Goal: Information Seeking & Learning: Learn about a topic

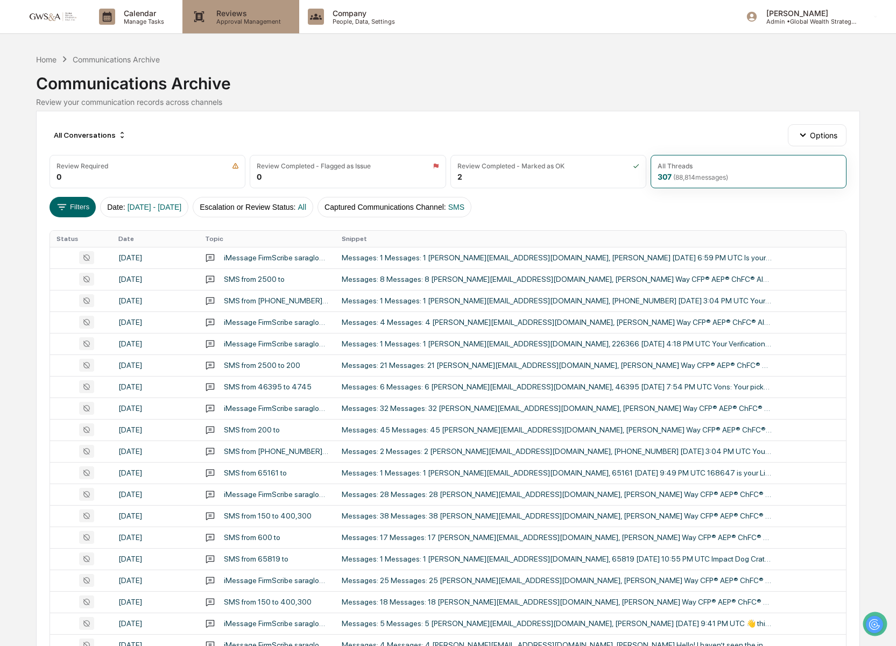
click at [228, 18] on p "Approval Management" at bounding box center [247, 22] width 79 height 8
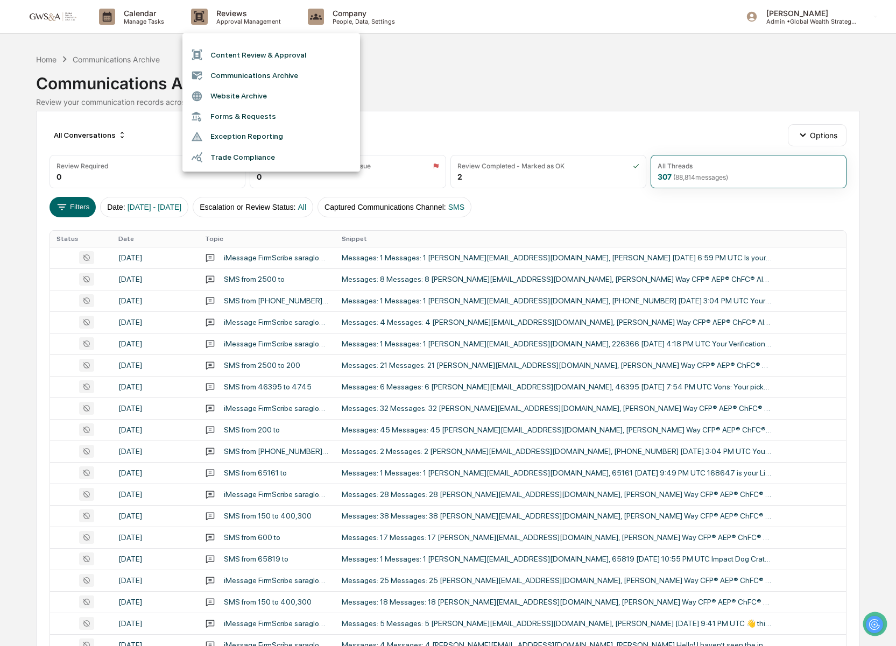
click at [238, 73] on li "Communications Archive" at bounding box center [271, 75] width 178 height 20
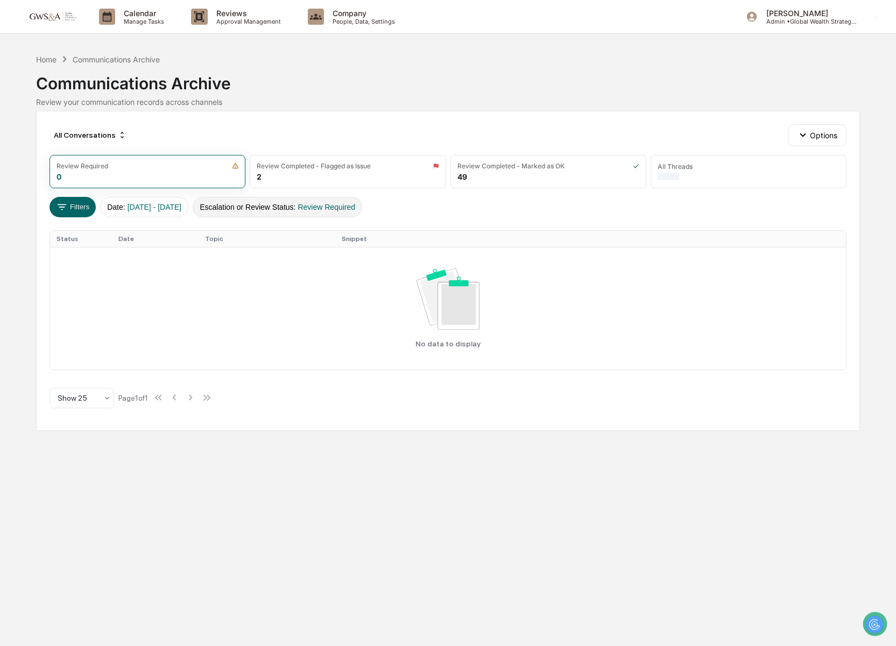
click at [322, 203] on button "Escalation or Review Status : Review Required" at bounding box center [278, 207] width 170 height 20
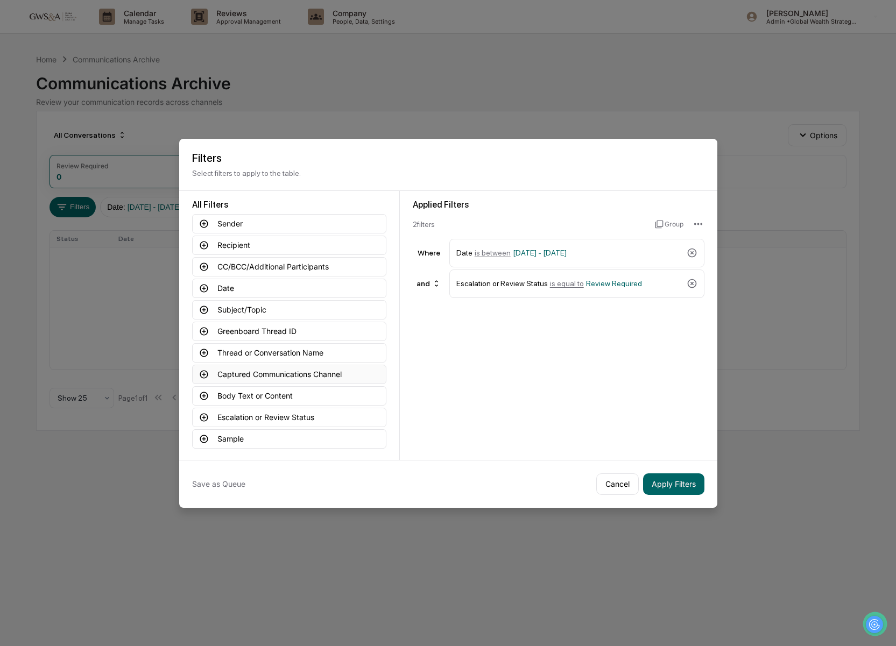
click at [301, 372] on button "Captured Communications Channel" at bounding box center [289, 374] width 194 height 19
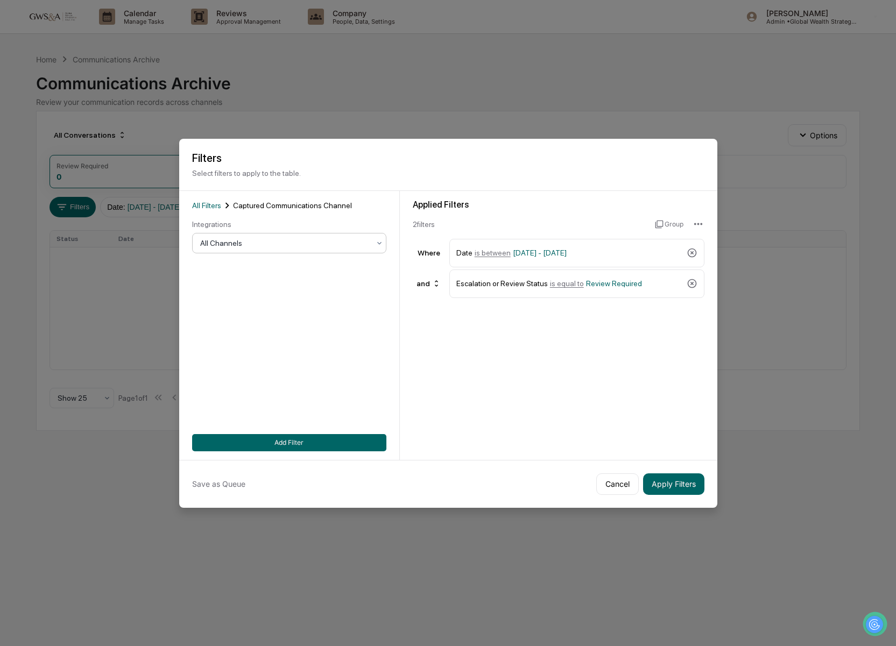
click at [218, 249] on div at bounding box center [285, 243] width 170 height 11
click at [319, 439] on button "Add Filter" at bounding box center [289, 442] width 194 height 17
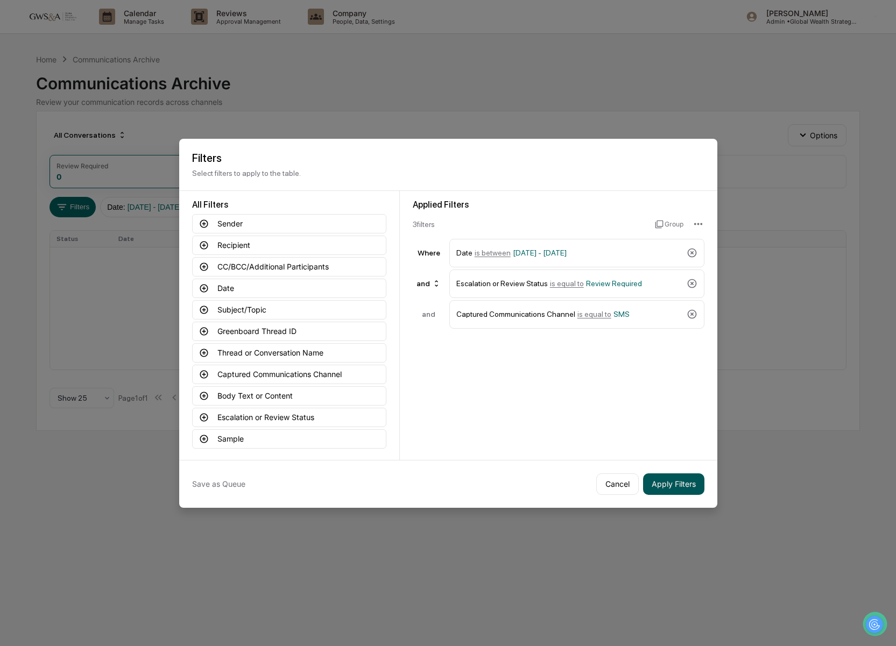
click at [671, 487] on button "Apply Filters" at bounding box center [673, 485] width 61 height 22
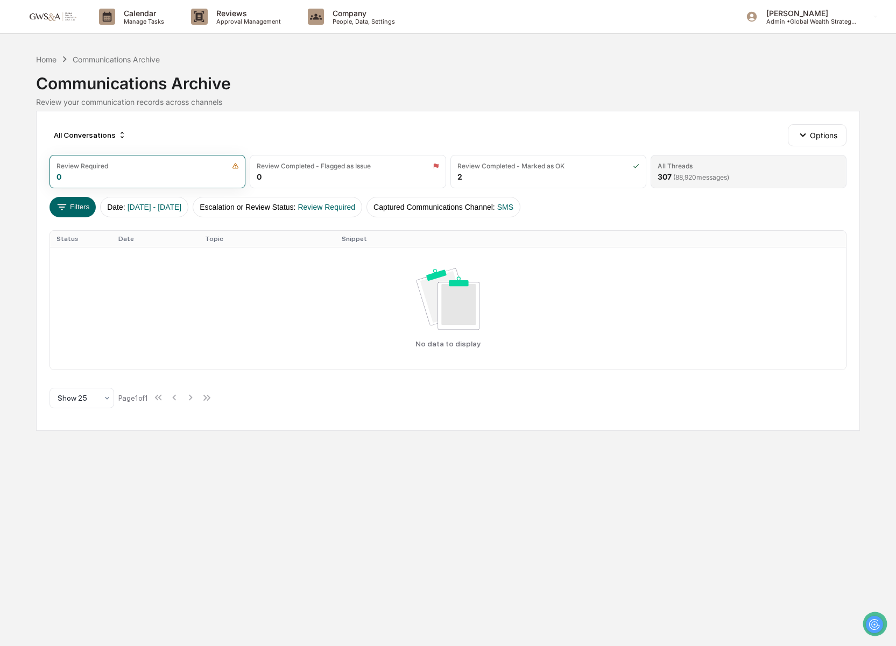
click at [738, 169] on div "All Threads" at bounding box center [749, 166] width 182 height 8
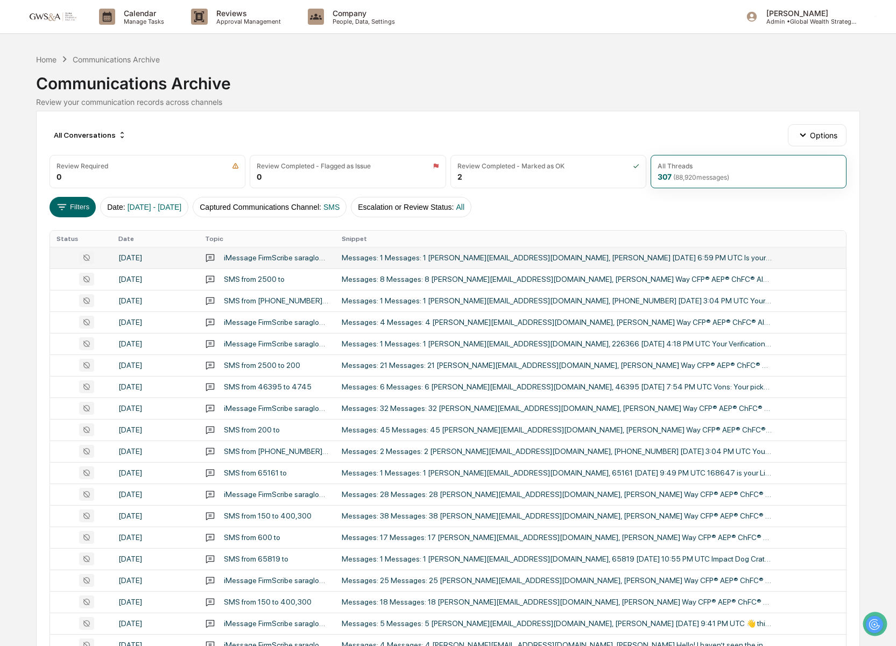
click at [464, 263] on td "Messages: 1 Messages: 1 [PERSON_NAME][EMAIL_ADDRESS][DOMAIN_NAME], [PERSON_NAME…" at bounding box center [590, 258] width 511 height 22
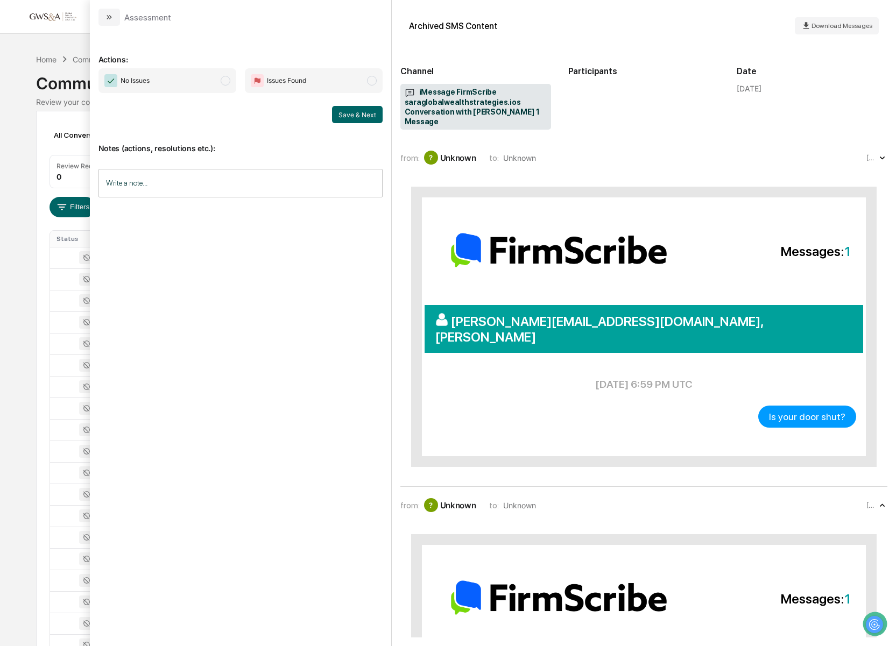
click at [469, 171] on div "from: ? Unknown to: Unknown [DATE] Messages: 1 Messages: 1 [PERSON_NAME][EMAIL_…" at bounding box center [644, 317] width 488 height 339
click at [452, 163] on div "Unknown" at bounding box center [458, 158] width 36 height 10
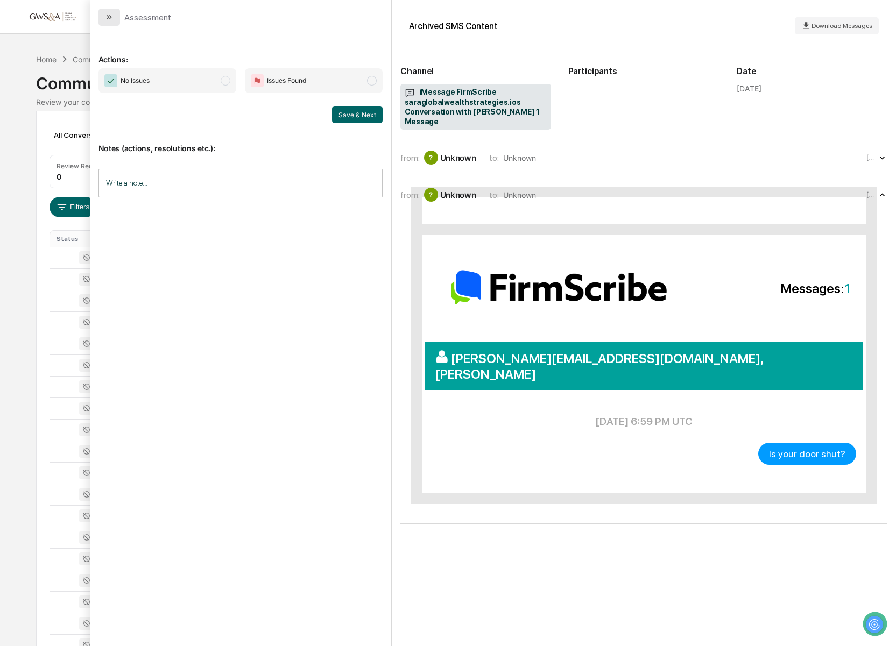
click at [112, 15] on icon "modal" at bounding box center [109, 17] width 9 height 9
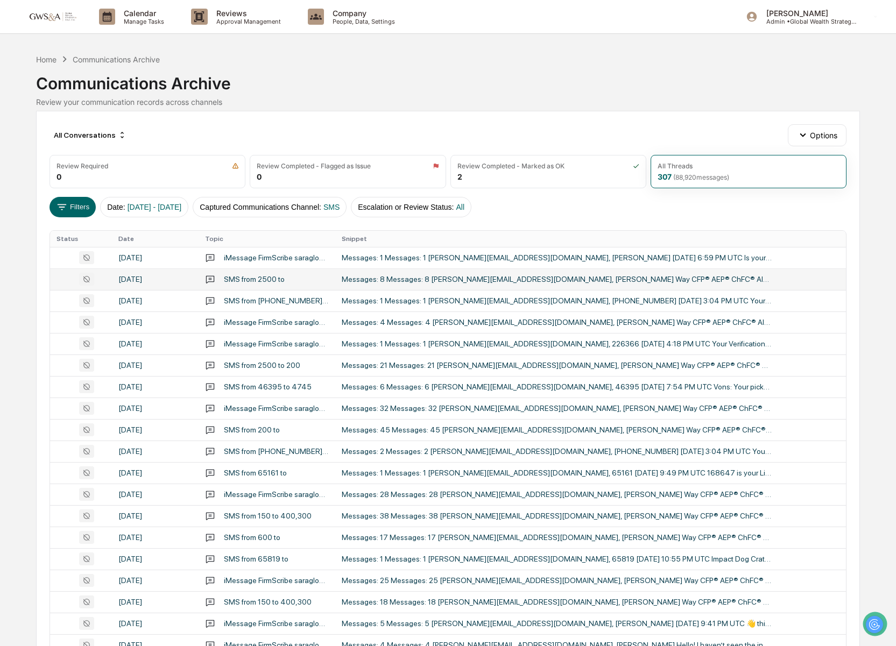
click at [448, 281] on div "Messages: 8 Messages: 8 [PERSON_NAME][EMAIL_ADDRESS][DOMAIN_NAME], [PERSON_NAME…" at bounding box center [557, 279] width 431 height 9
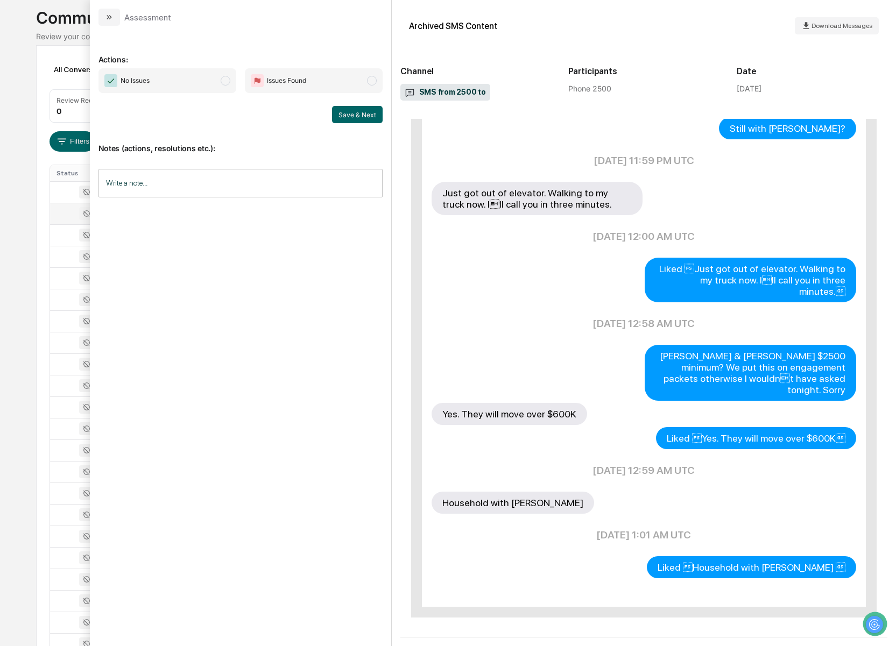
scroll to position [67, 0]
click at [105, 10] on button "modal" at bounding box center [109, 17] width 22 height 17
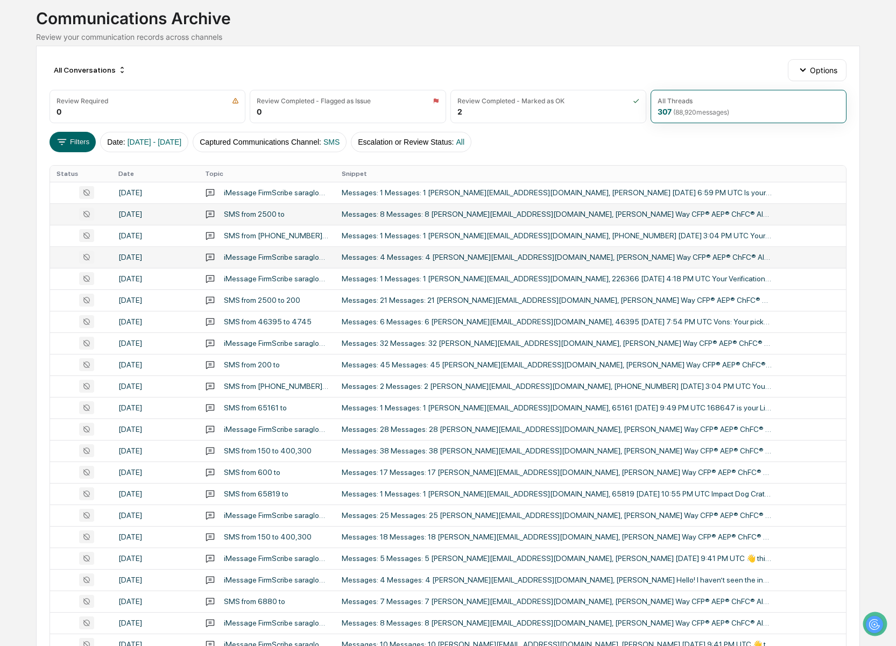
click at [599, 261] on td "Messages: 4 Messages: 4 [PERSON_NAME][EMAIL_ADDRESS][DOMAIN_NAME], [PERSON_NAME…" at bounding box center [590, 258] width 511 height 22
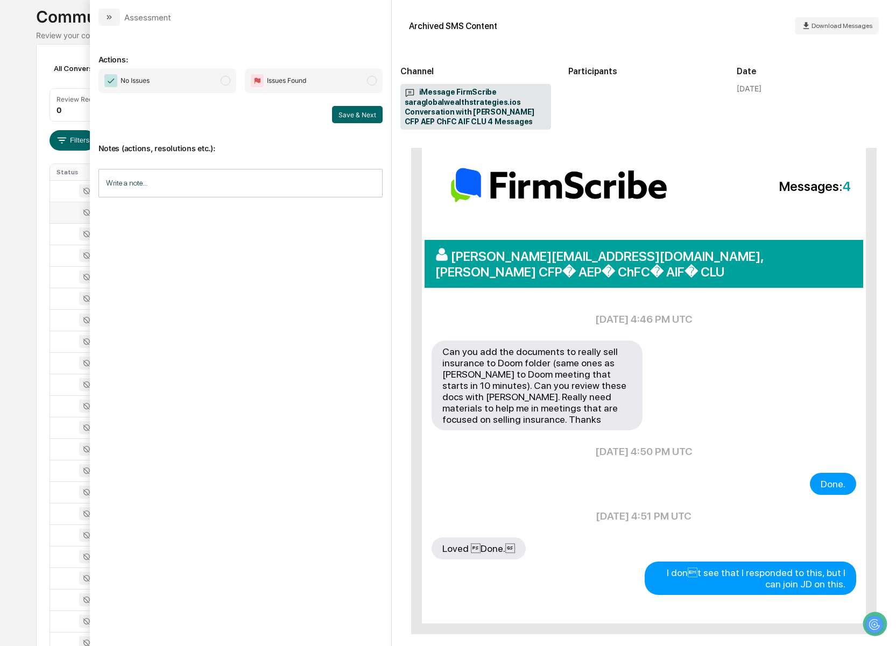
scroll to position [69, 0]
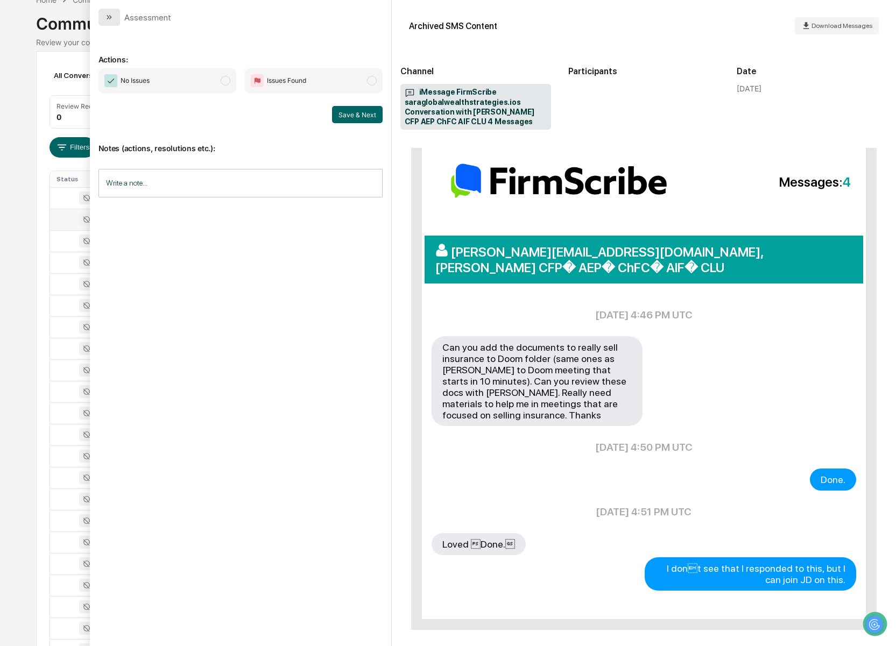
click at [109, 20] on icon "modal" at bounding box center [109, 17] width 9 height 9
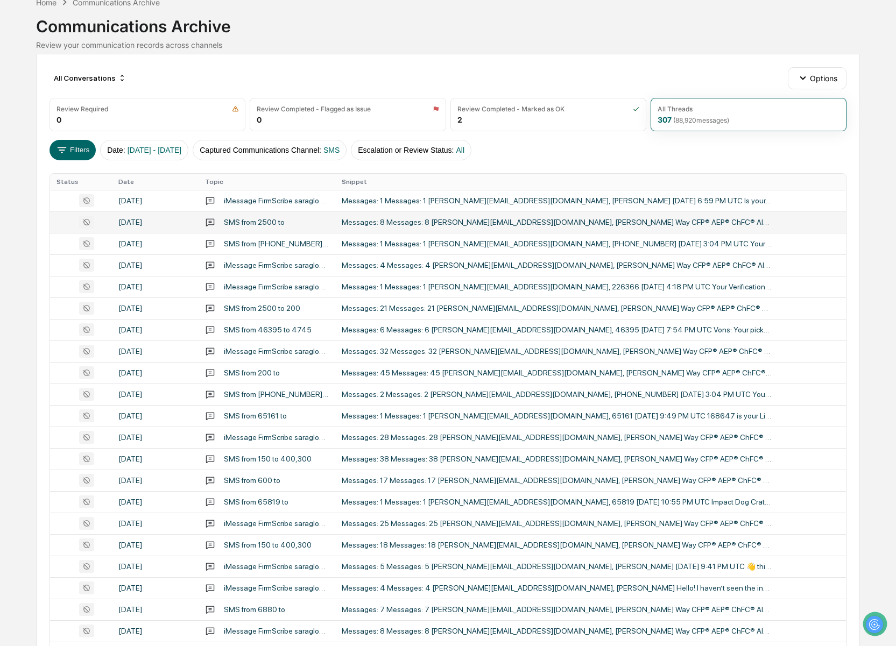
scroll to position [58, 0]
click at [614, 308] on div "Messages: 21 Messages: 21 [PERSON_NAME][EMAIL_ADDRESS][DOMAIN_NAME], [PERSON_NA…" at bounding box center [557, 308] width 431 height 9
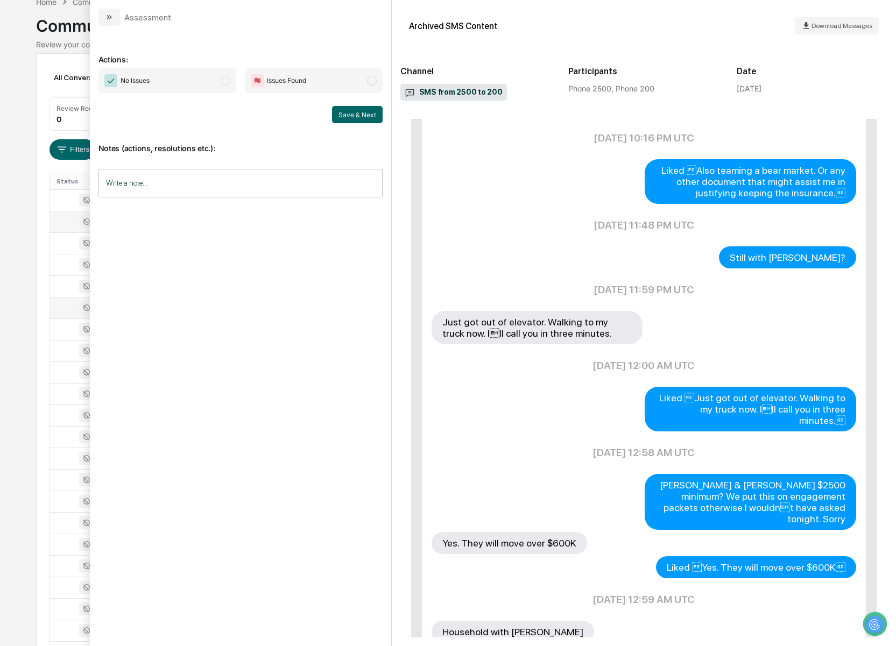
scroll to position [1333, 0]
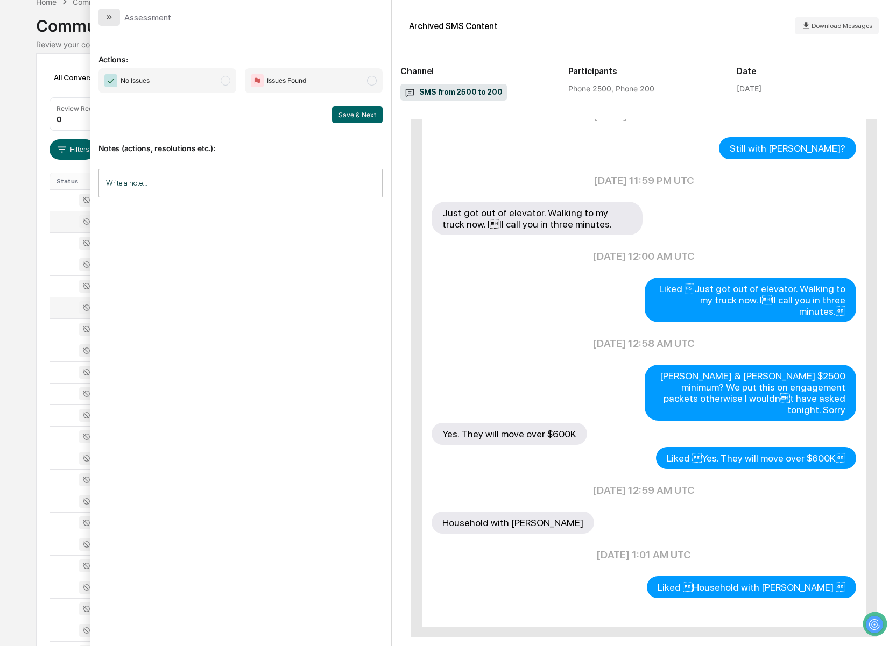
click at [111, 15] on icon "modal" at bounding box center [109, 17] width 9 height 9
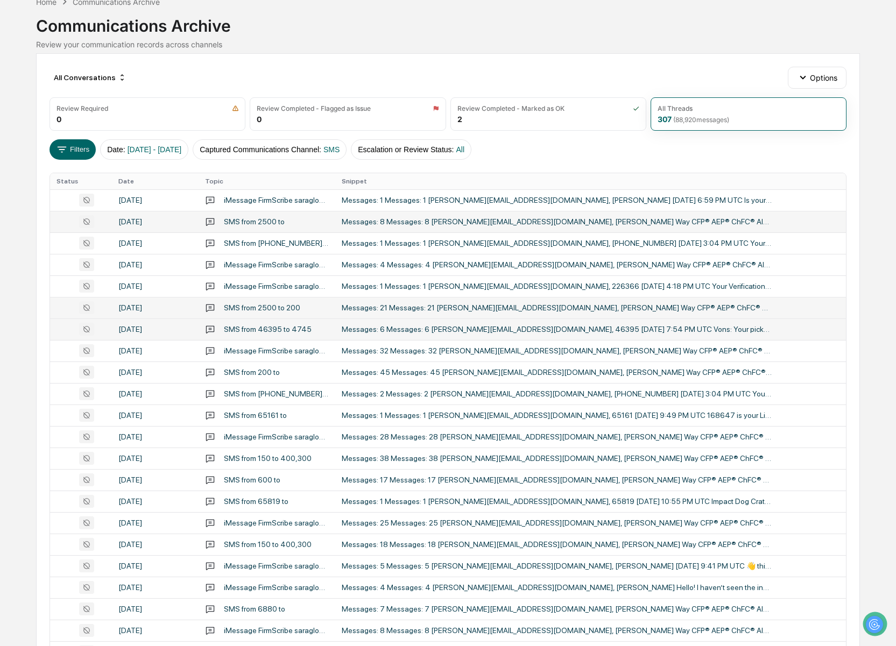
click at [675, 334] on td "Messages: 6 Messages: 6 [PERSON_NAME][EMAIL_ADDRESS][DOMAIN_NAME], 46395 [DATE]…" at bounding box center [590, 330] width 511 height 22
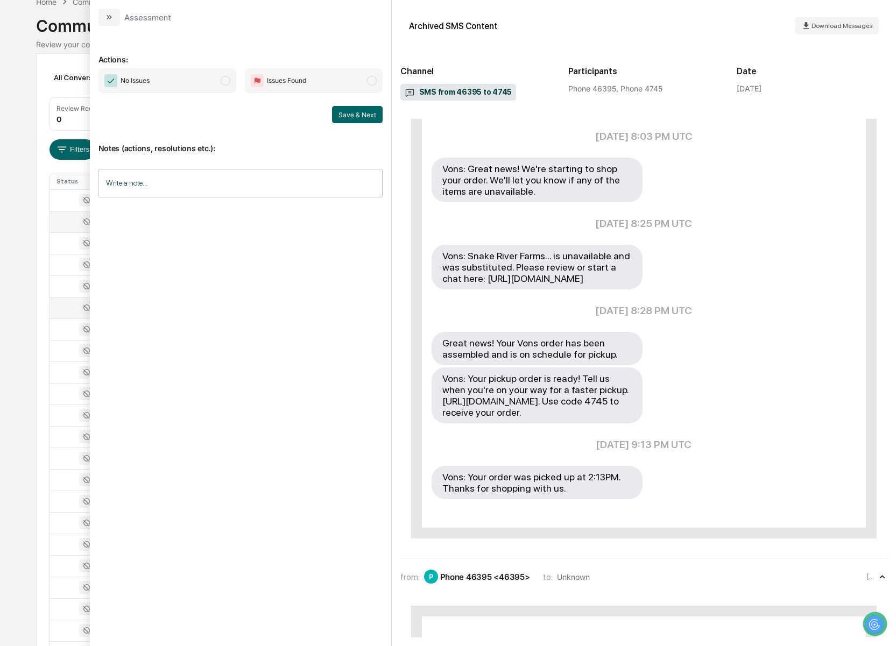
scroll to position [330, 0]
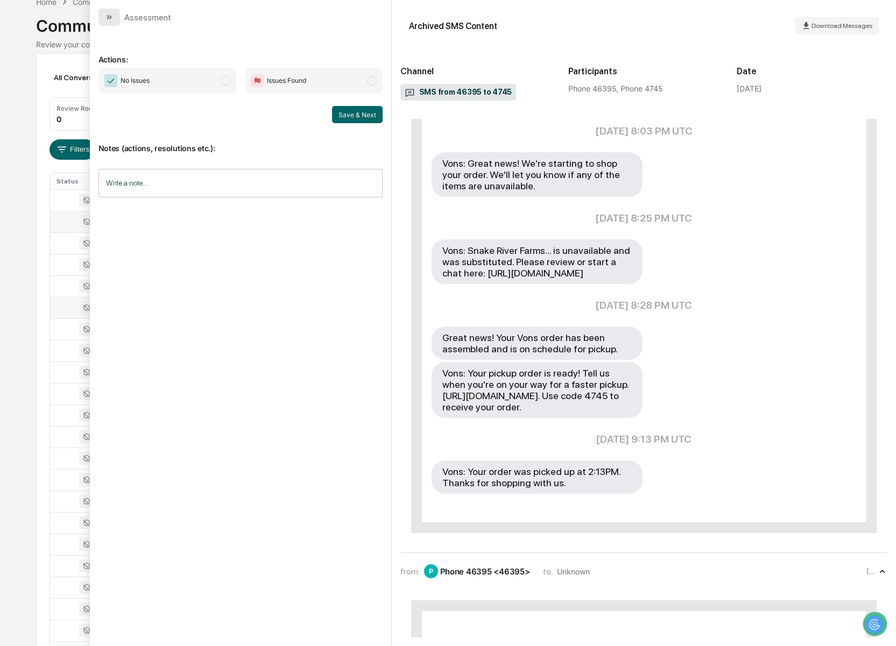
click at [107, 15] on icon "modal" at bounding box center [109, 17] width 9 height 9
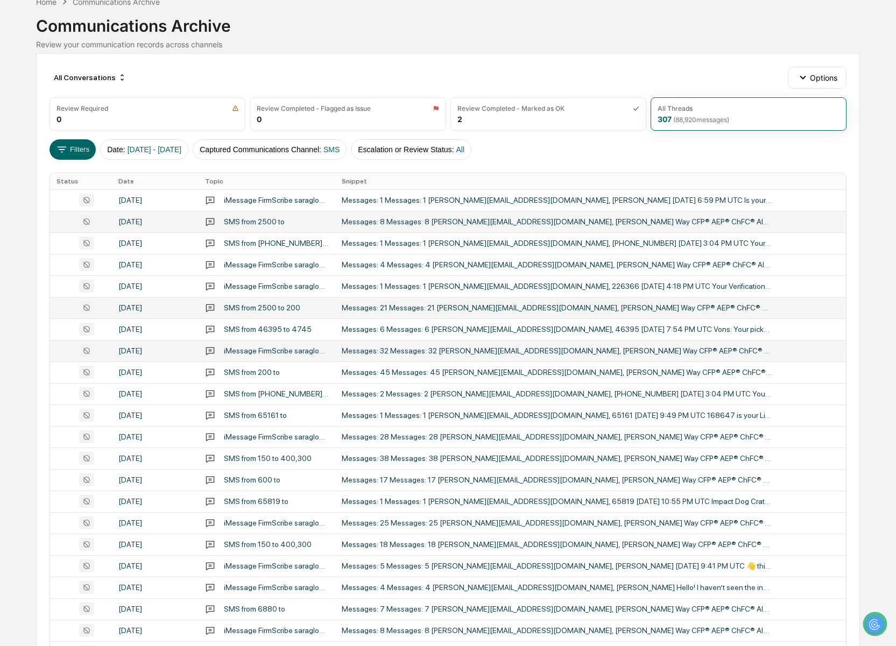
click at [552, 351] on div "Messages: 32 Messages: 32 [PERSON_NAME][EMAIL_ADDRESS][DOMAIN_NAME], [PERSON_NA…" at bounding box center [557, 351] width 431 height 9
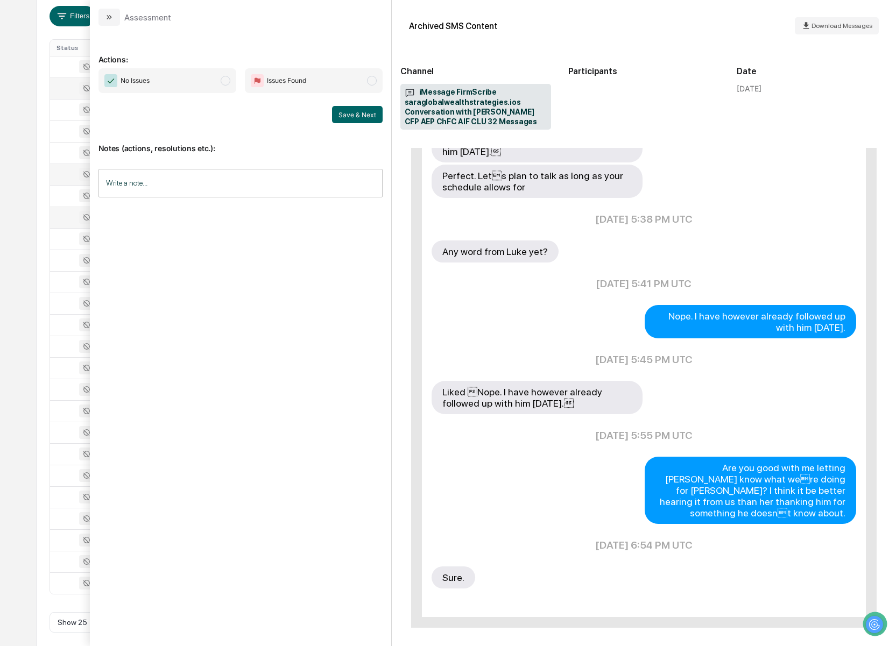
scroll to position [201, 0]
click at [109, 18] on icon "modal" at bounding box center [110, 17] width 3 height 4
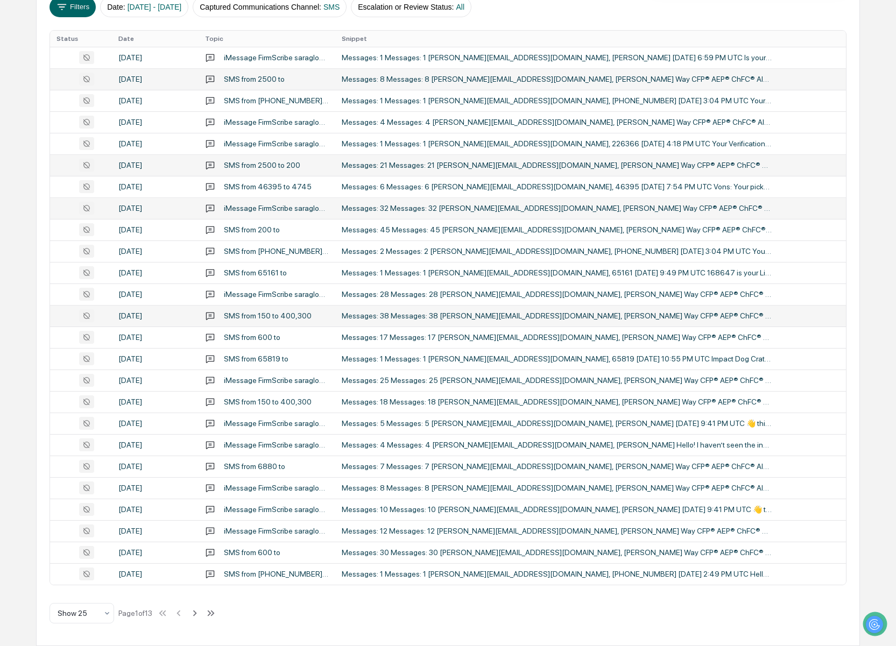
click at [514, 315] on div "Messages: 38 Messages: 38 [PERSON_NAME][EMAIL_ADDRESS][DOMAIN_NAME], [PERSON_NA…" at bounding box center [557, 316] width 431 height 9
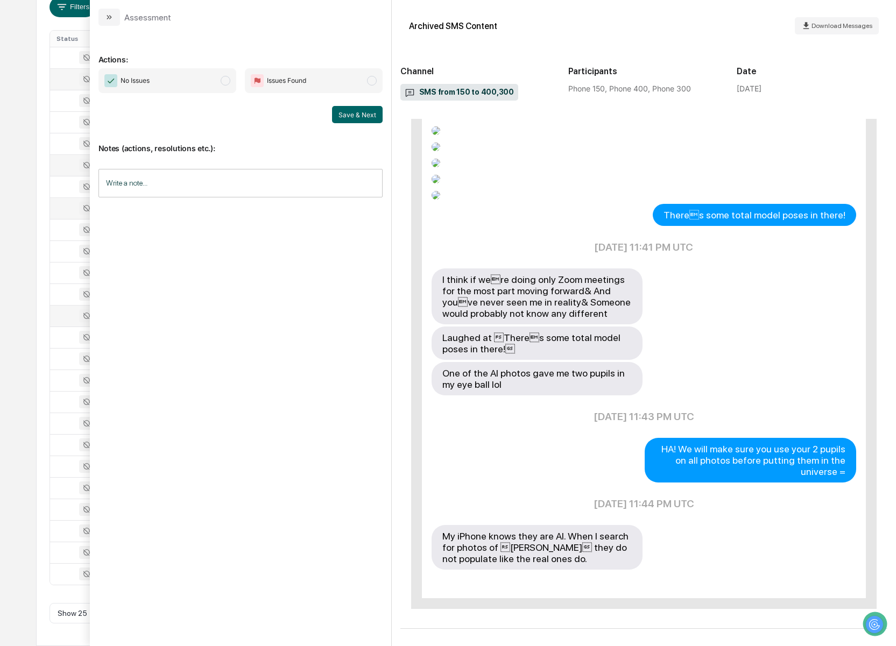
scroll to position [2288, 0]
click at [107, 20] on icon "modal" at bounding box center [109, 17] width 9 height 9
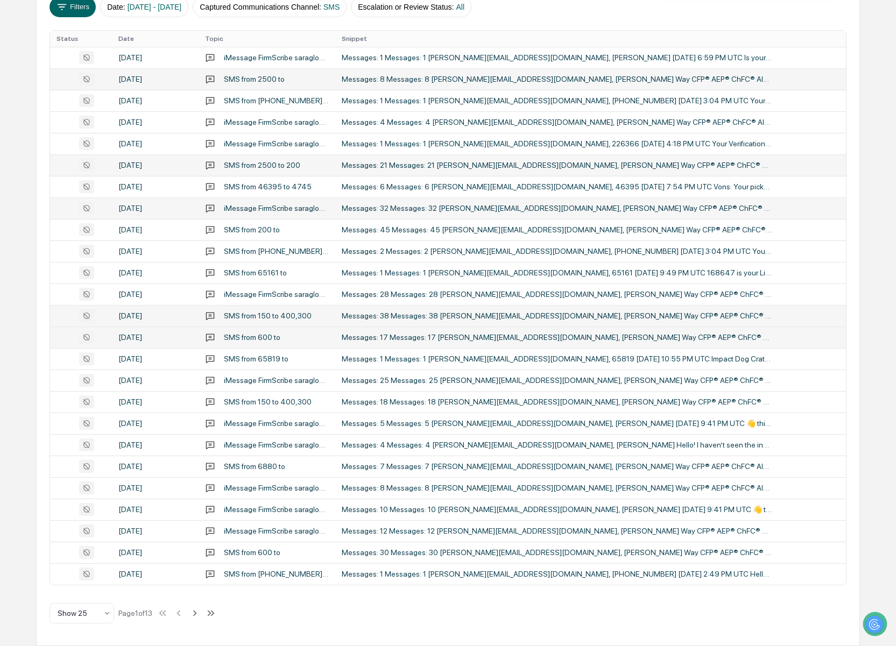
click at [614, 334] on div "Messages: 17 Messages: 17 [PERSON_NAME][EMAIL_ADDRESS][DOMAIN_NAME], [PERSON_NA…" at bounding box center [557, 337] width 431 height 9
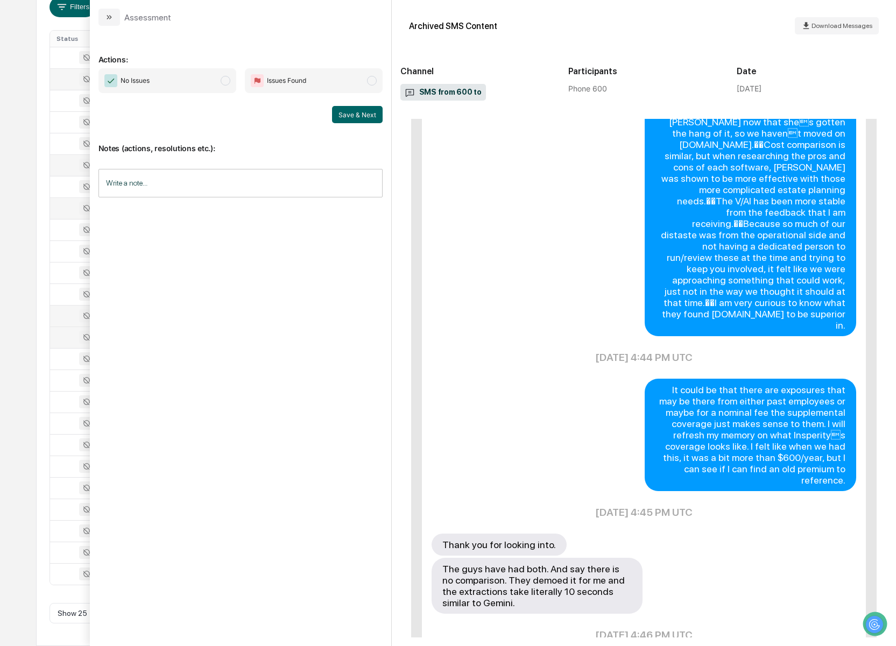
scroll to position [1473, 0]
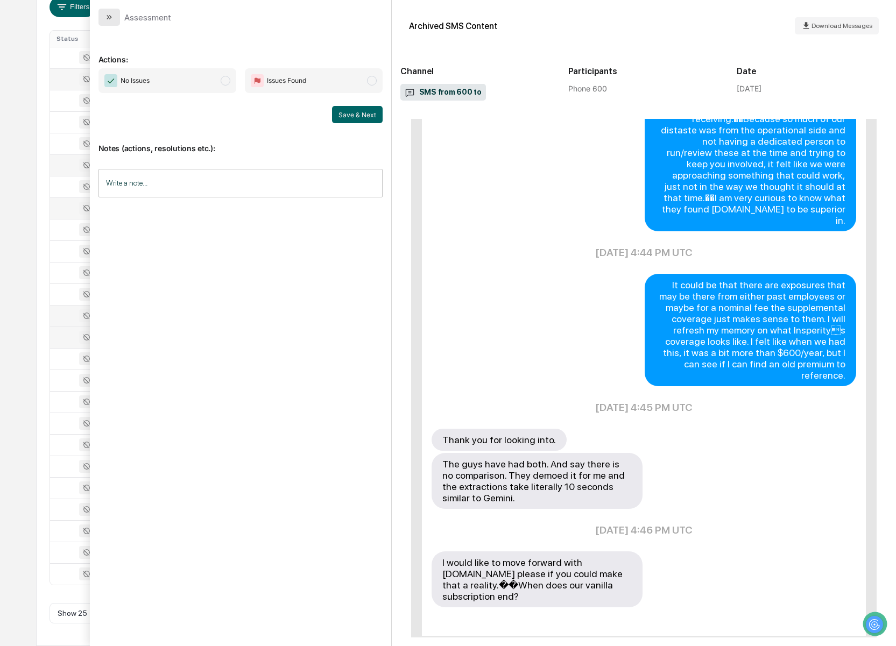
click at [113, 22] on button "modal" at bounding box center [109, 17] width 22 height 17
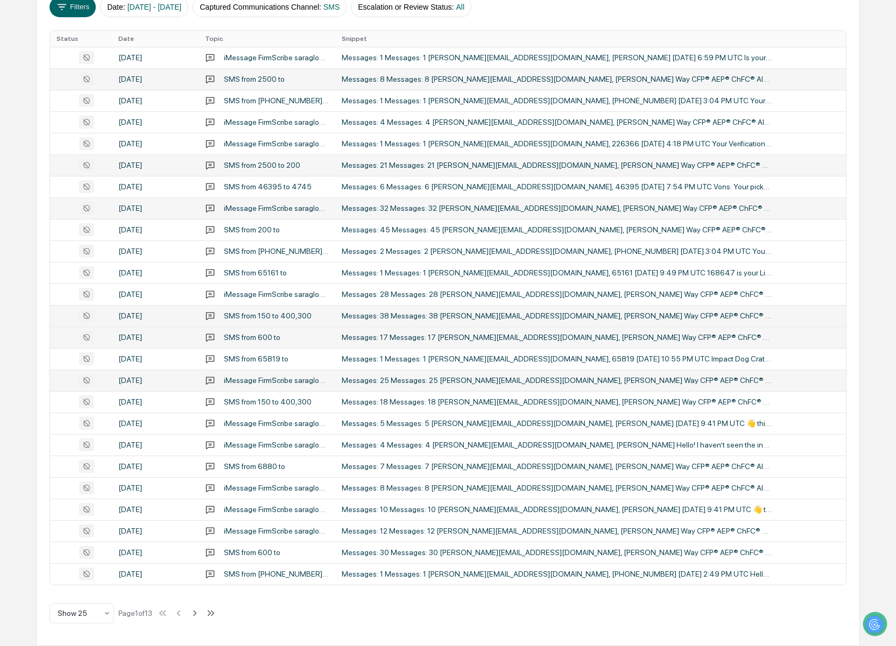
click at [647, 389] on td "Messages: 25 Messages: 25 [PERSON_NAME][EMAIL_ADDRESS][DOMAIN_NAME], [PERSON_NA…" at bounding box center [590, 381] width 511 height 22
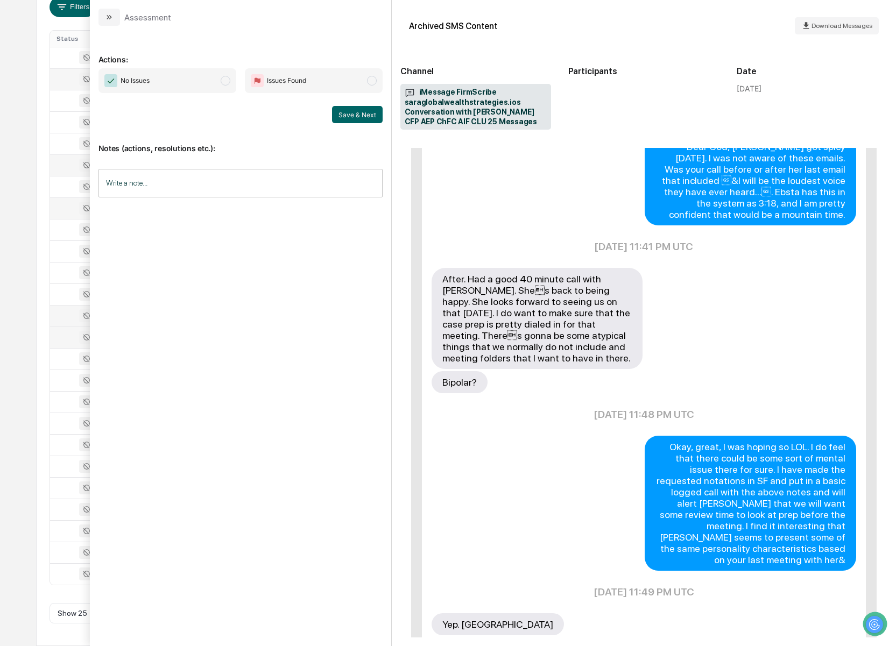
scroll to position [1509, 0]
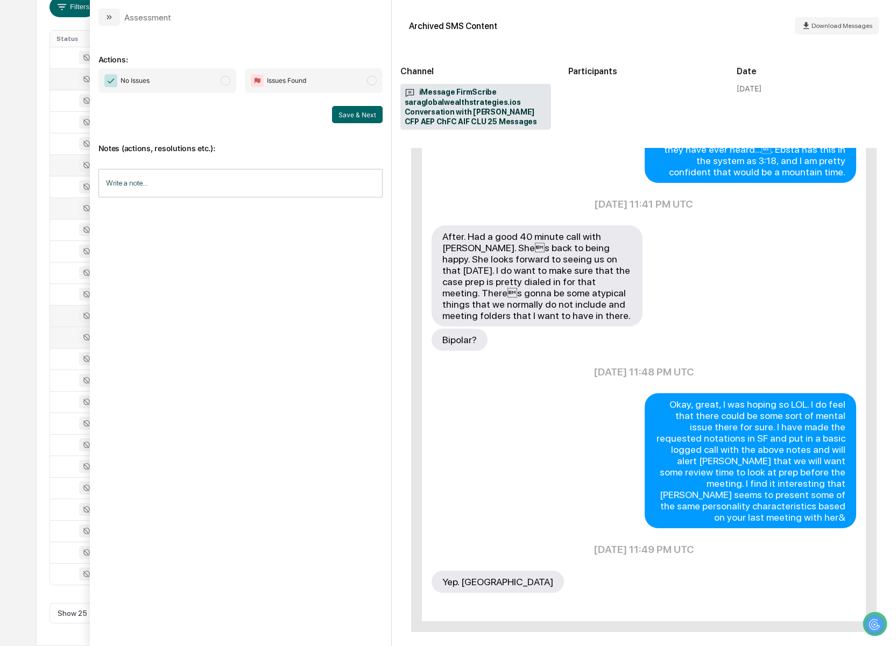
click at [105, 14] on icon "modal" at bounding box center [109, 17] width 9 height 9
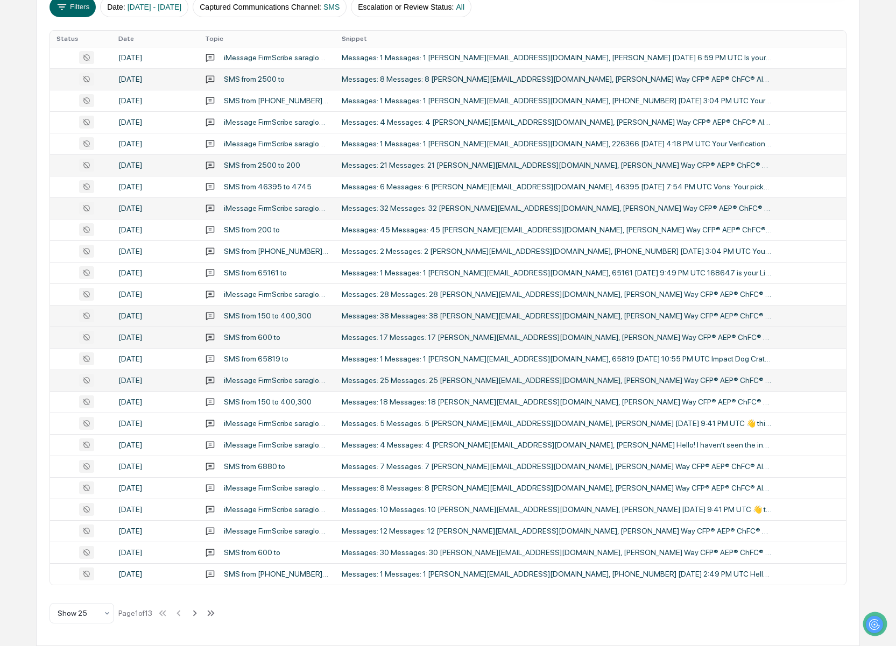
click at [566, 381] on div "Messages: 25 Messages: 25 [PERSON_NAME][EMAIL_ADDRESS][DOMAIN_NAME], [PERSON_NA…" at bounding box center [557, 380] width 431 height 9
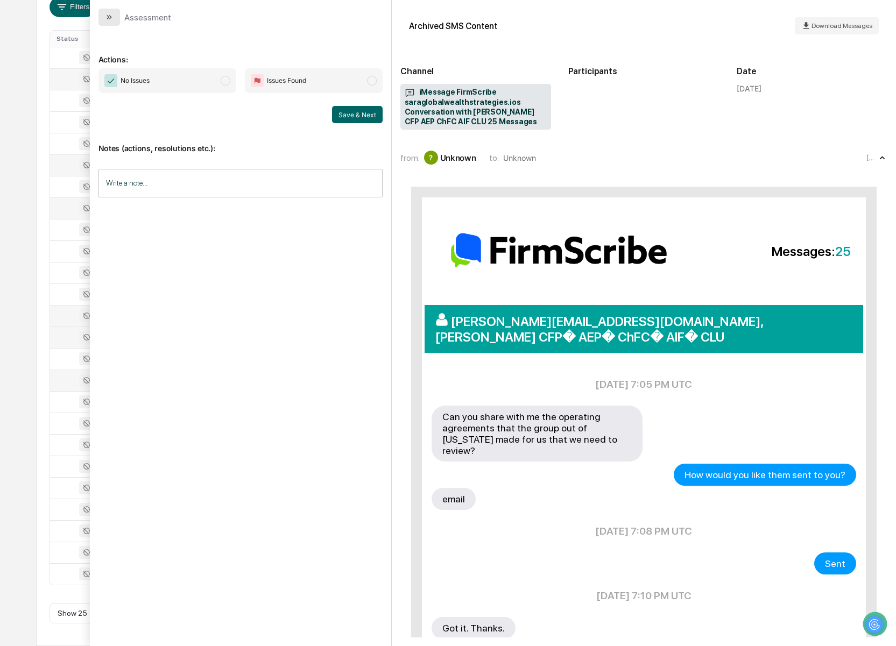
click at [107, 13] on icon "modal" at bounding box center [109, 17] width 9 height 9
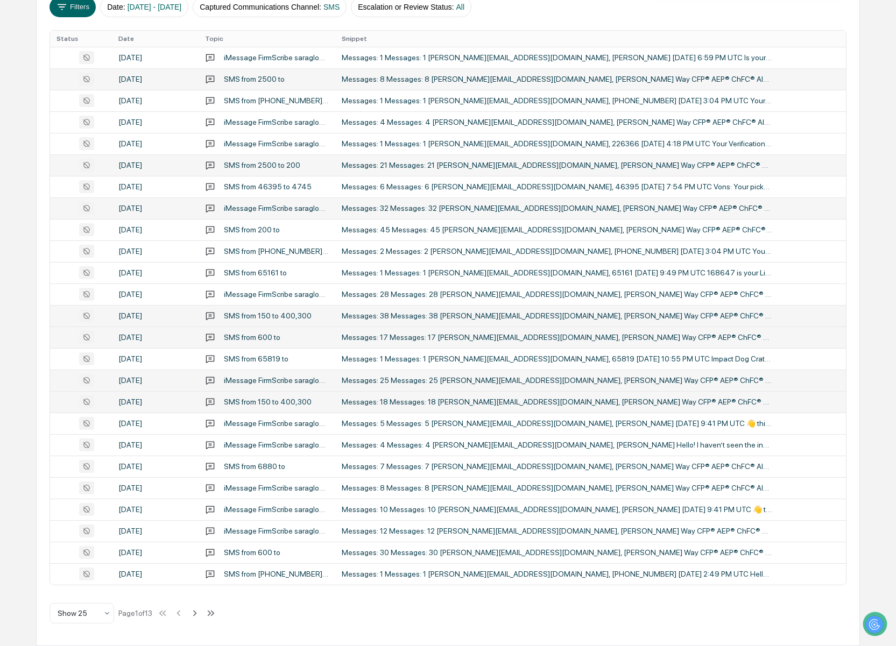
click at [671, 402] on div "Messages: 18 Messages: 18 [PERSON_NAME][EMAIL_ADDRESS][DOMAIN_NAME], [PERSON_NA…" at bounding box center [557, 402] width 431 height 9
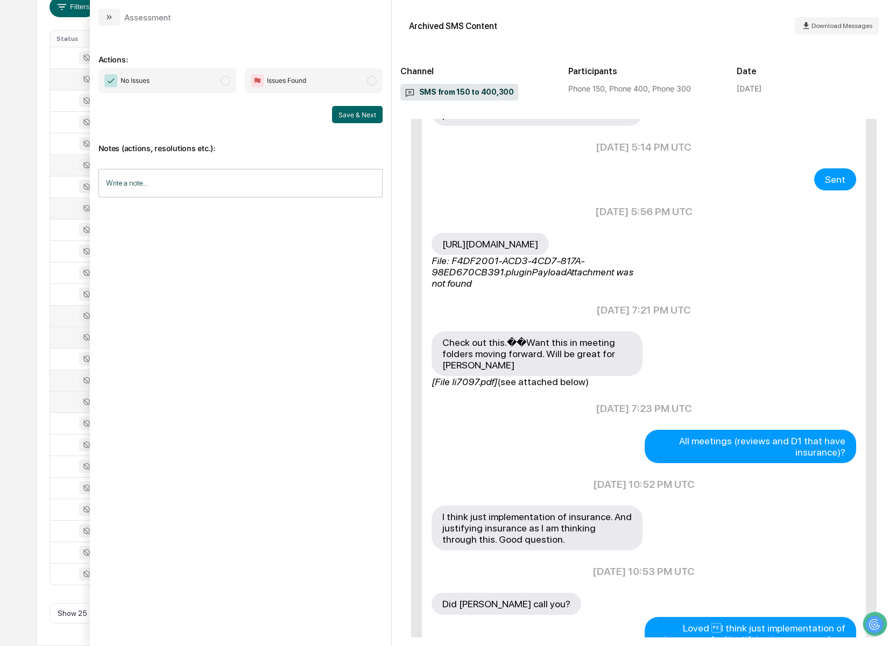
scroll to position [926, 0]
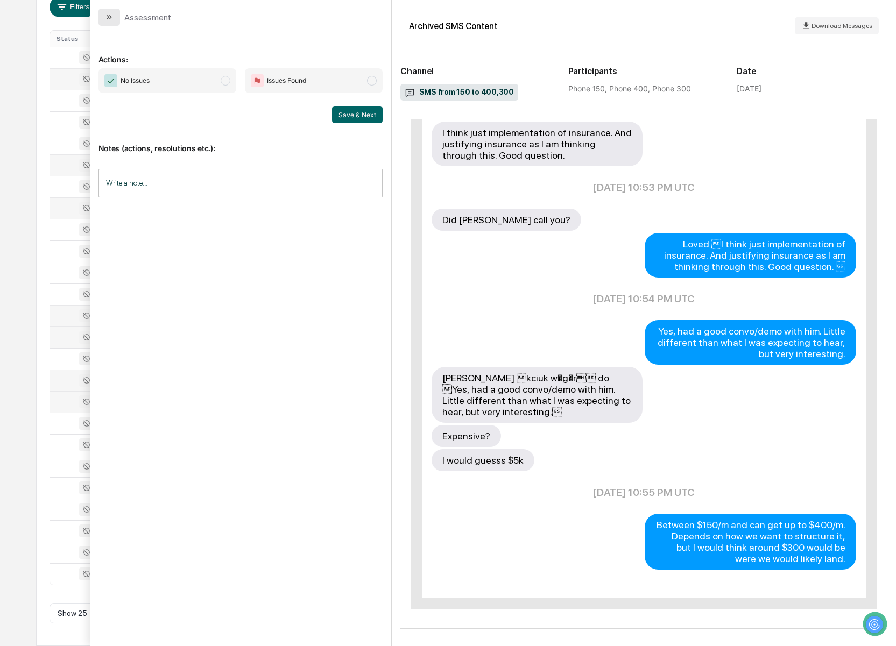
click at [108, 18] on icon "modal" at bounding box center [108, 17] width 3 height 4
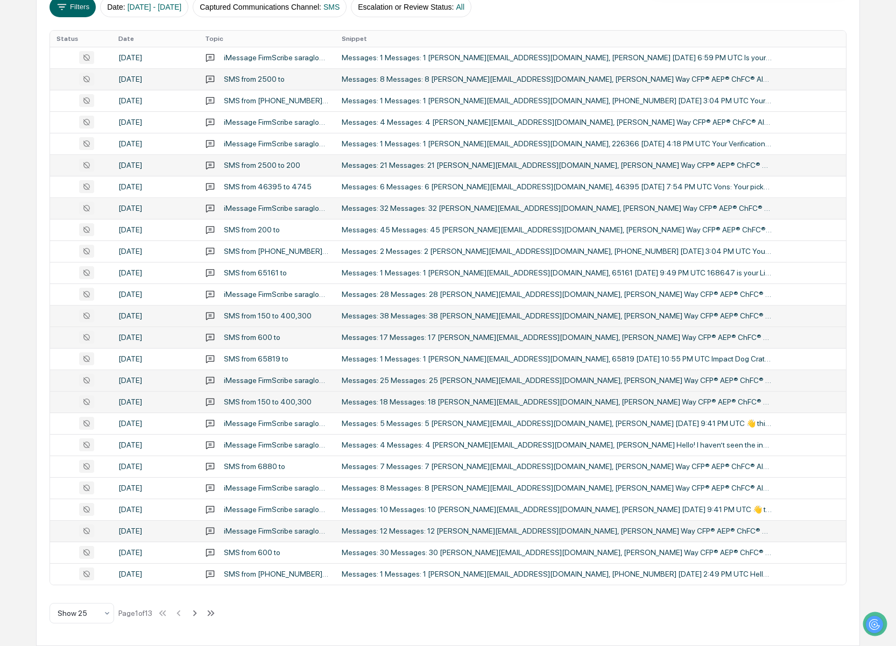
click at [685, 533] on div "Messages: 12 Messages: 12 [PERSON_NAME][EMAIL_ADDRESS][DOMAIN_NAME], [PERSON_NA…" at bounding box center [557, 531] width 431 height 9
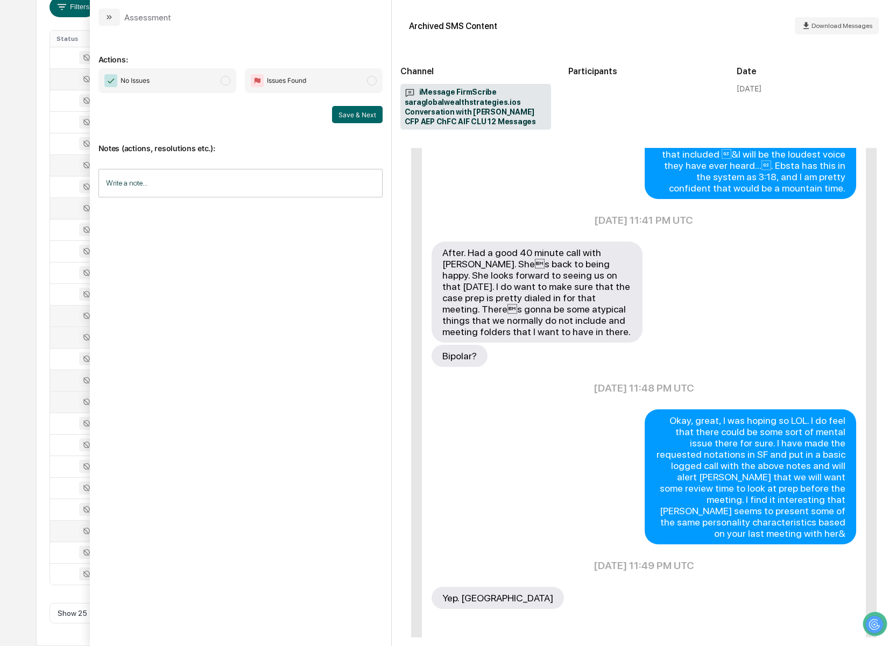
scroll to position [200, 0]
click at [115, 12] on button "modal" at bounding box center [109, 17] width 22 height 17
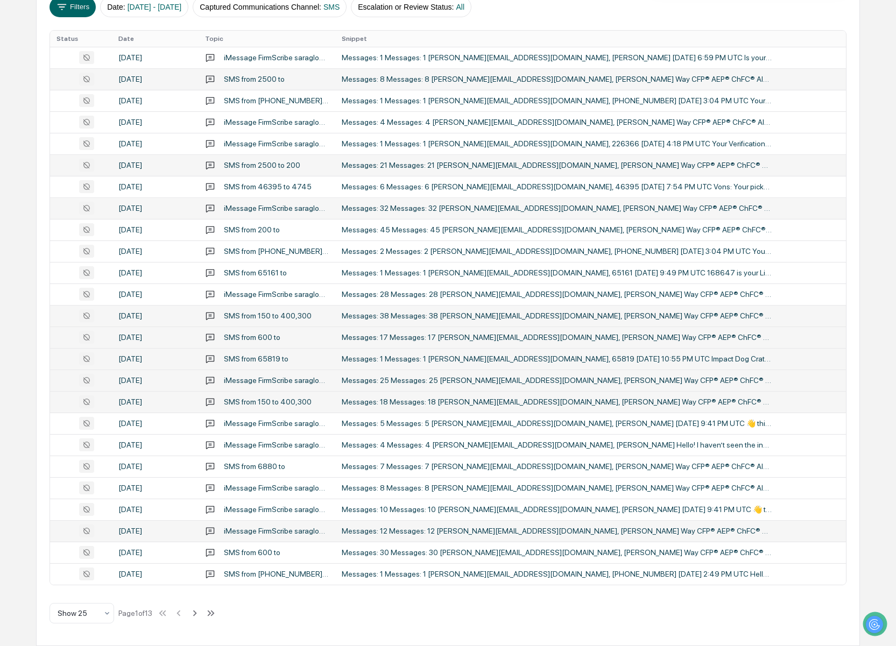
scroll to position [201, 0]
click at [609, 556] on div "Messages: 30 Messages: 30 [PERSON_NAME][EMAIL_ADDRESS][DOMAIN_NAME], [PERSON_NA…" at bounding box center [557, 552] width 431 height 9
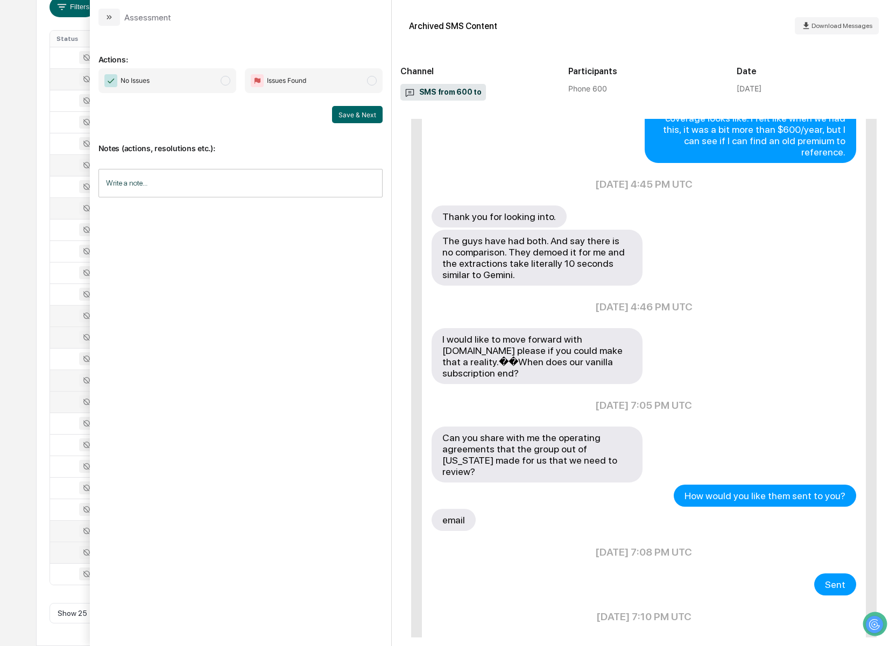
scroll to position [2259, 0]
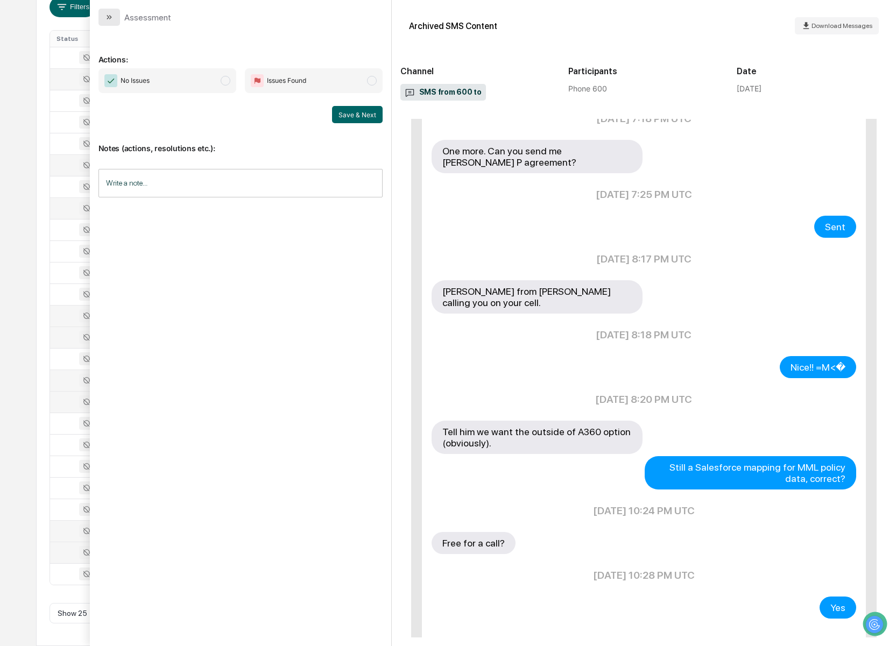
click at [106, 18] on icon "modal" at bounding box center [109, 17] width 9 height 9
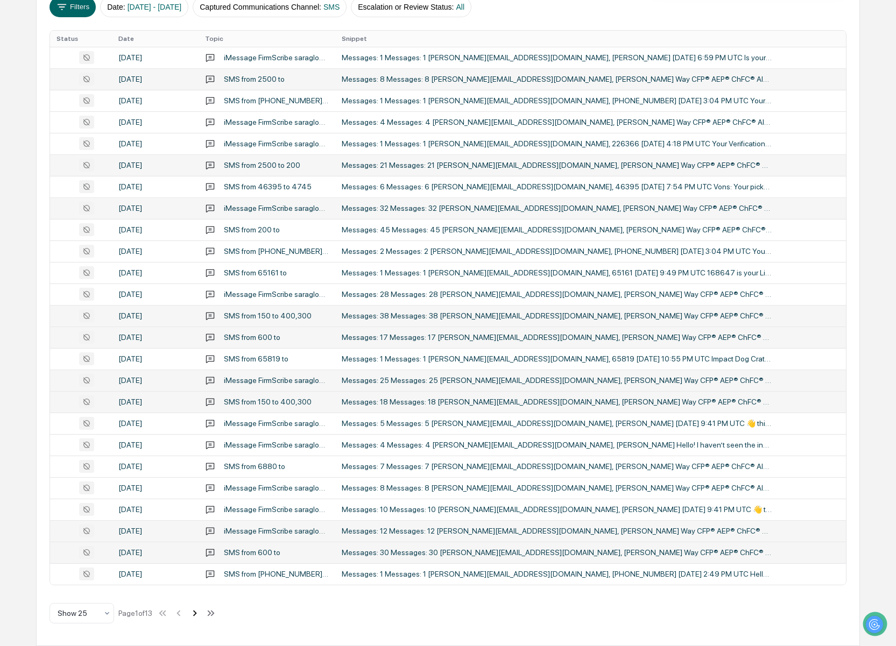
click at [201, 614] on icon at bounding box center [195, 614] width 12 height 12
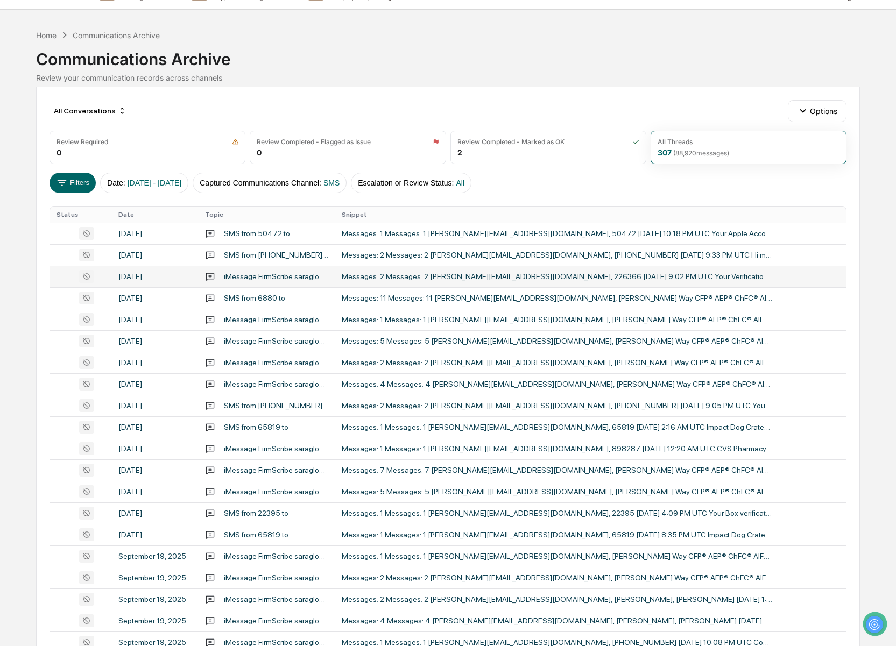
scroll to position [25, 0]
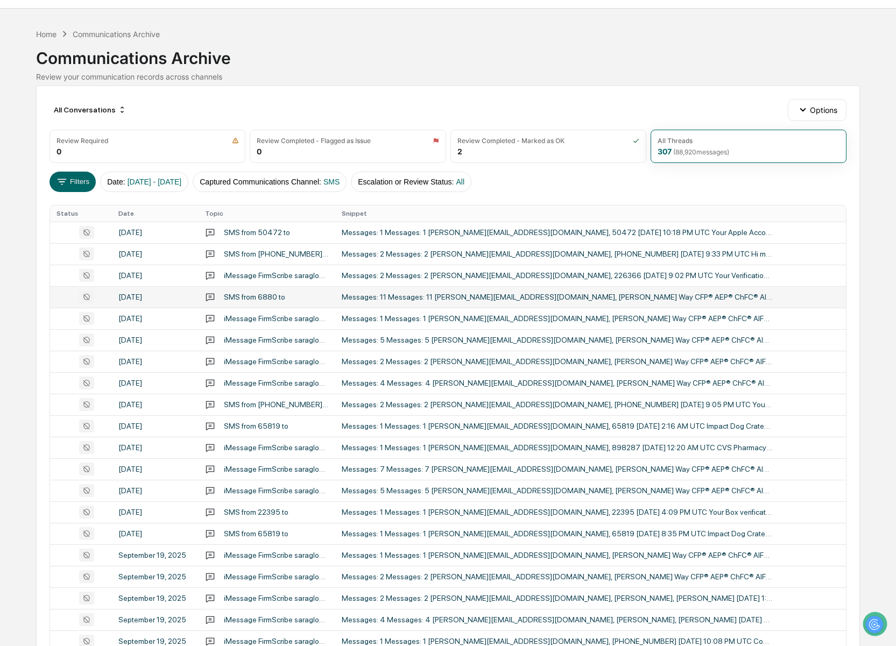
click at [616, 299] on div "Messages: 11 Messages: 11 [PERSON_NAME][EMAIL_ADDRESS][DOMAIN_NAME], [PERSON_NA…" at bounding box center [557, 297] width 431 height 9
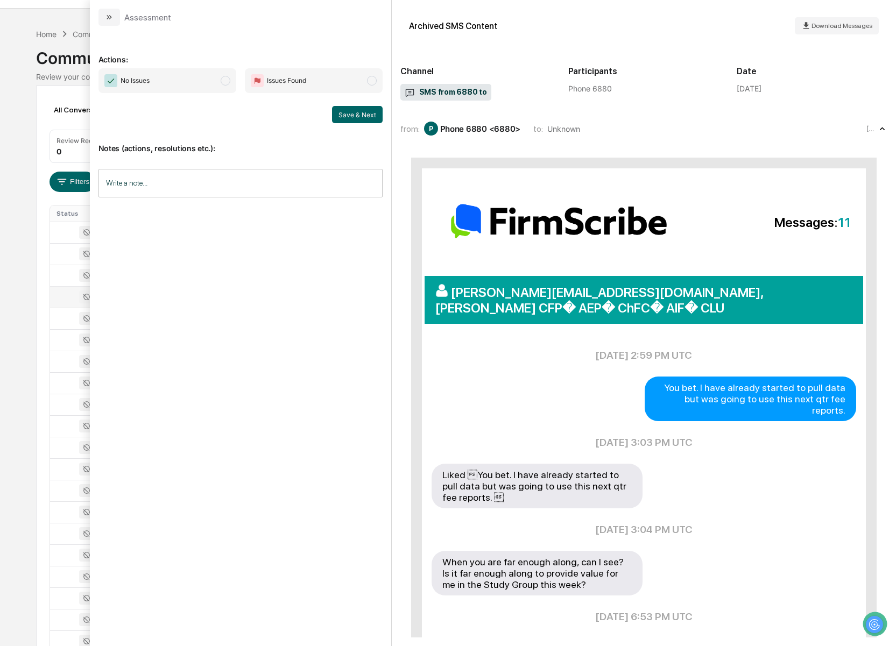
scroll to position [29, 0]
drag, startPoint x: 109, startPoint y: 17, endPoint x: 236, endPoint y: 124, distance: 166.2
click at [109, 17] on icon "modal" at bounding box center [109, 17] width 9 height 9
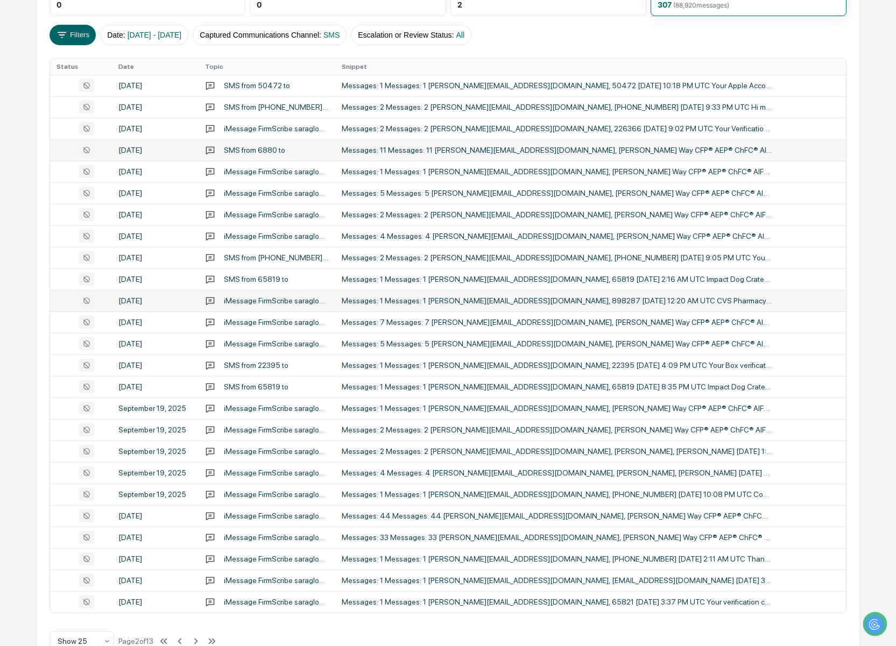
scroll to position [201, 0]
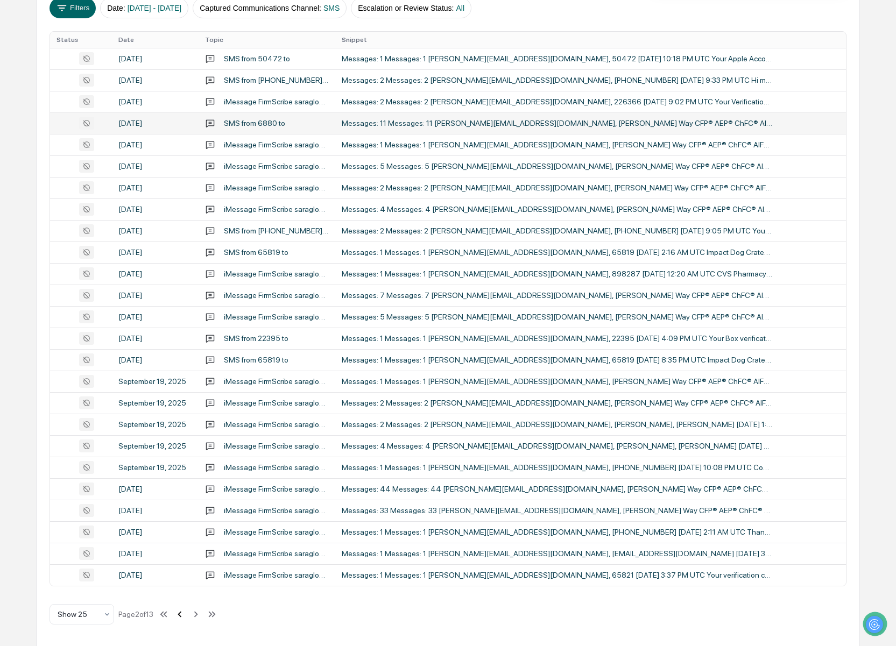
click at [186, 612] on icon at bounding box center [180, 615] width 12 height 12
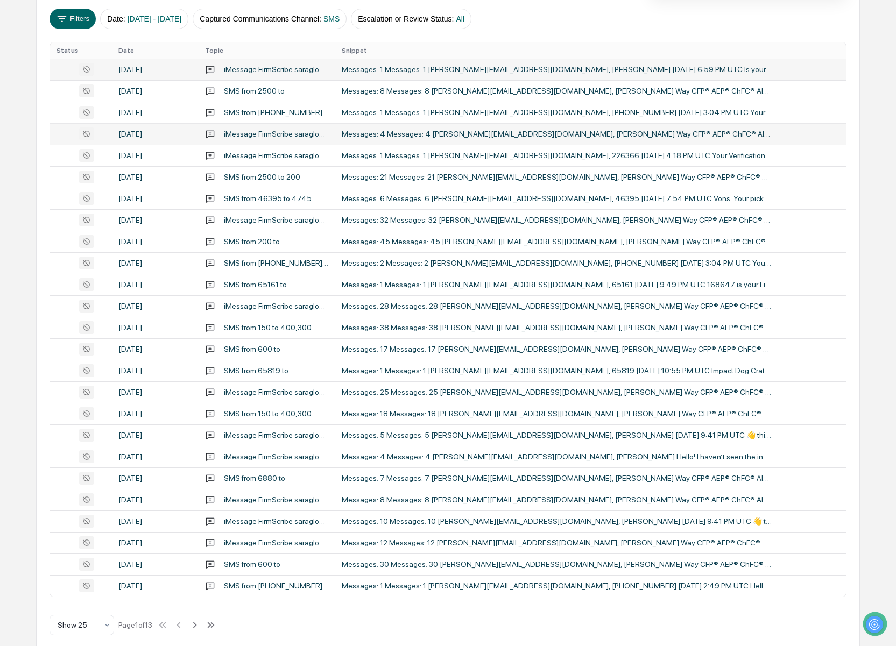
click at [424, 76] on td "Messages: 1 Messages: 1 [PERSON_NAME][EMAIL_ADDRESS][DOMAIN_NAME], [PERSON_NAME…" at bounding box center [590, 70] width 511 height 22
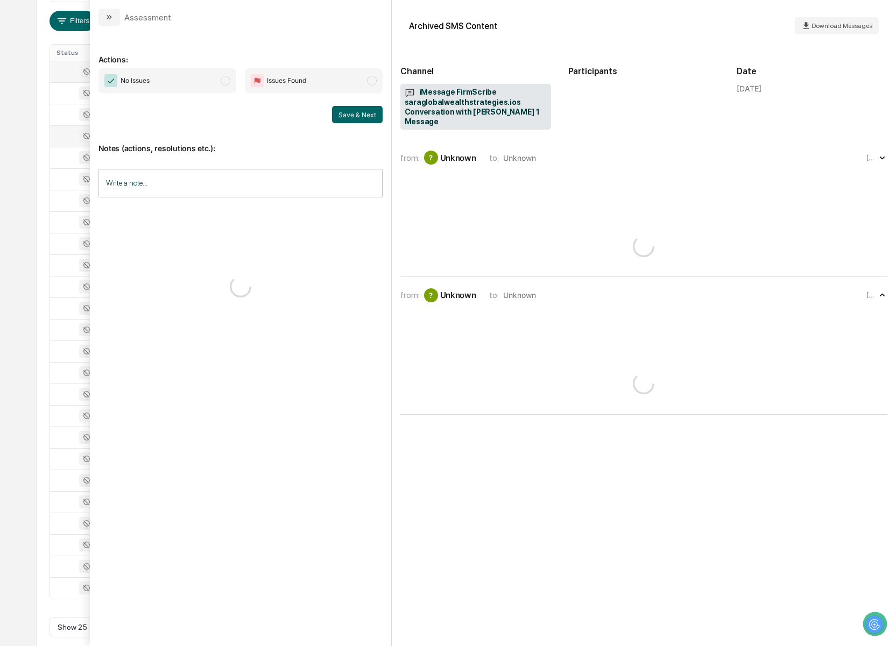
scroll to position [185, 0]
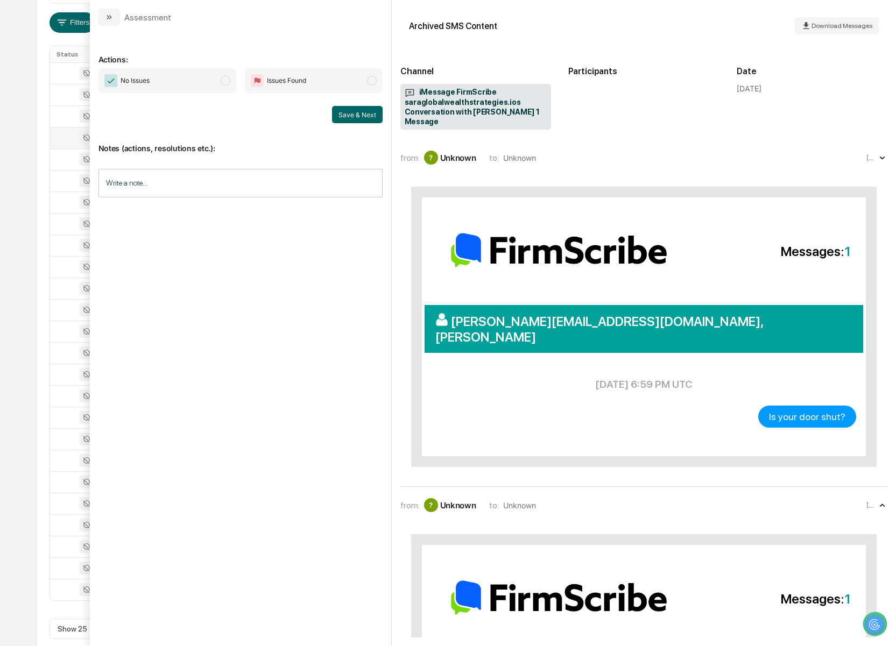
click at [513, 161] on span "Unknown" at bounding box center [519, 157] width 33 height 9
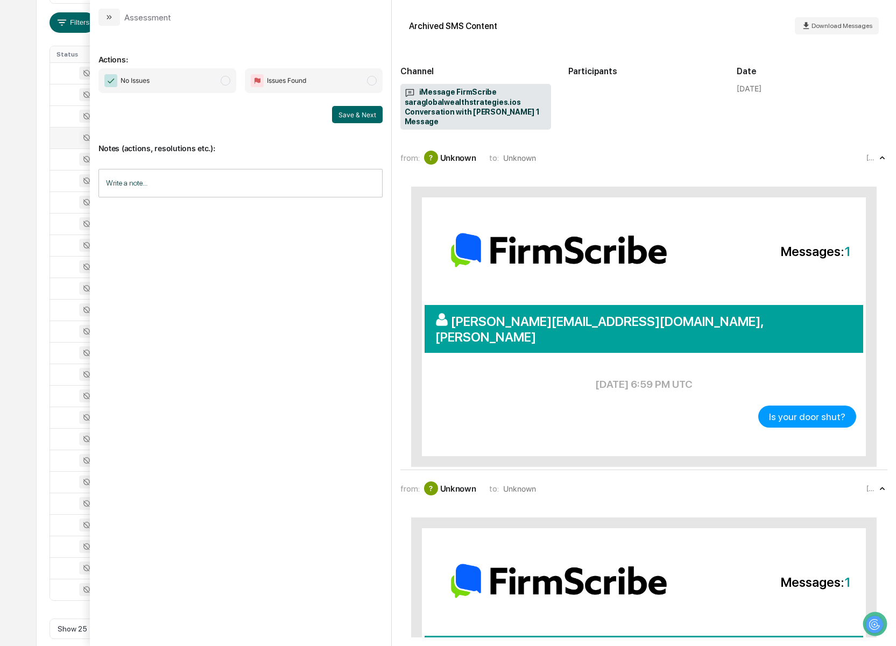
scroll to position [3, 0]
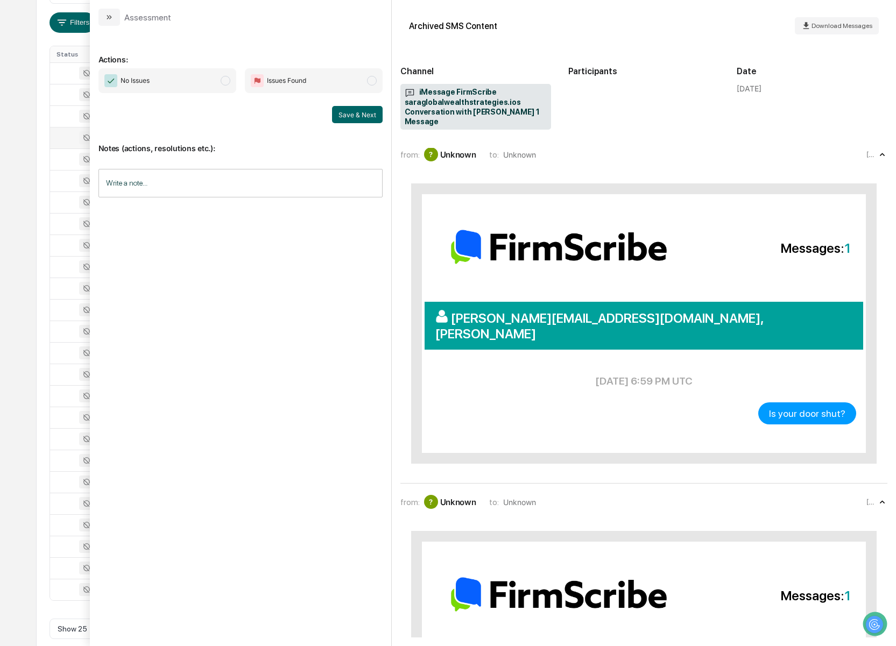
click at [101, 12] on button "modal" at bounding box center [109, 17] width 22 height 17
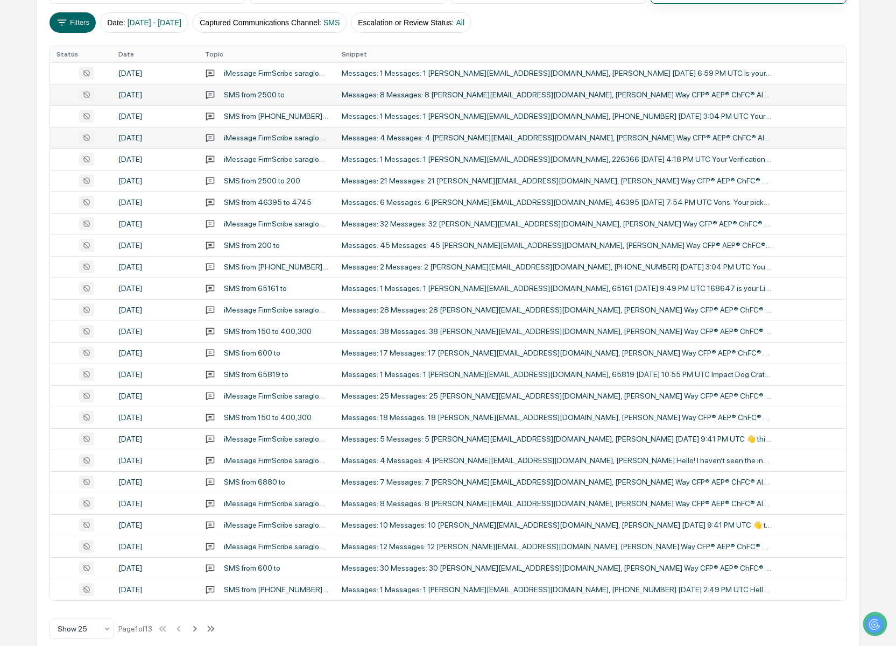
click at [412, 96] on div "Messages: 8 Messages: 8 [PERSON_NAME][EMAIL_ADDRESS][DOMAIN_NAME], [PERSON_NAME…" at bounding box center [557, 94] width 431 height 9
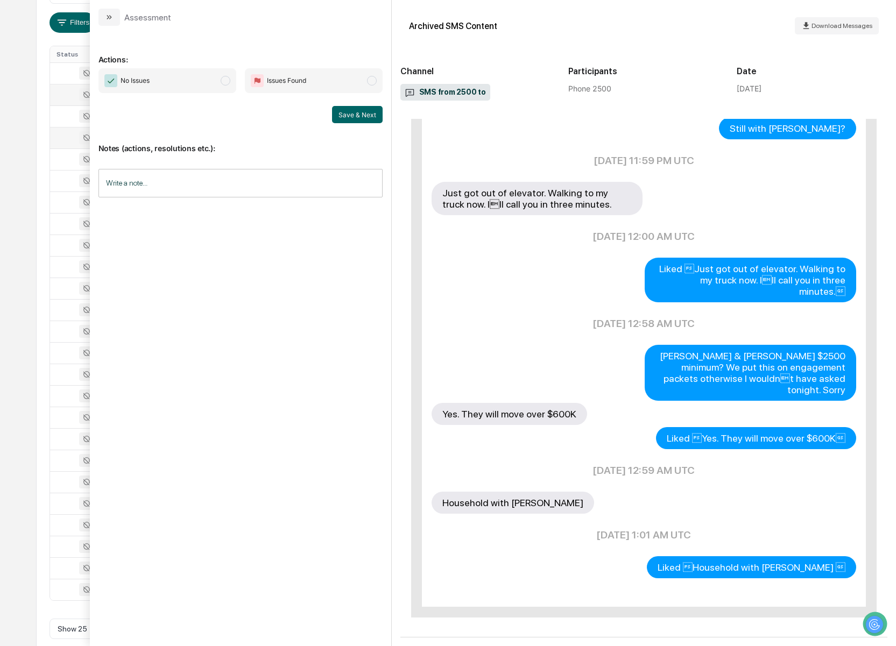
scroll to position [184, 0]
